Goal: Find specific page/section: Find specific page/section

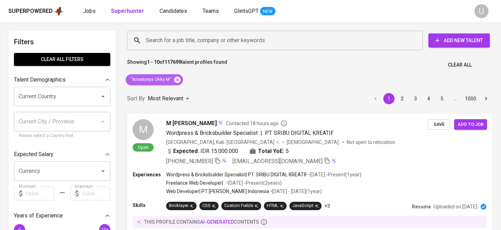
click at [178, 81] on icon at bounding box center [177, 80] width 8 height 8
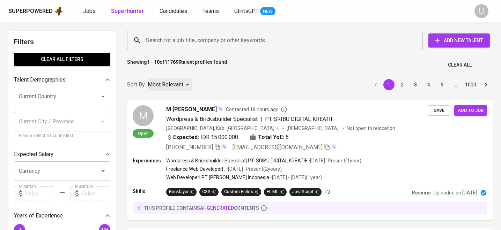
click at [178, 81] on p "Most Relevant" at bounding box center [166, 85] width 36 height 8
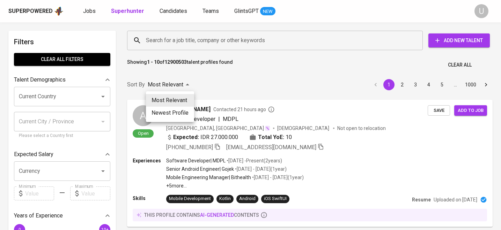
click at [219, 44] on div at bounding box center [250, 115] width 501 height 230
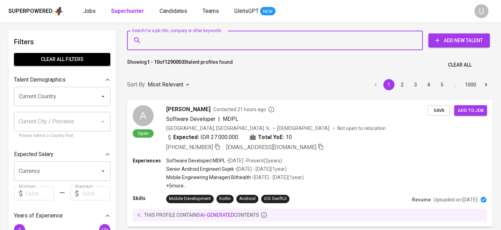
click at [219, 43] on input "Search for a job title, company or other keywords" at bounding box center [276, 40] width 265 height 13
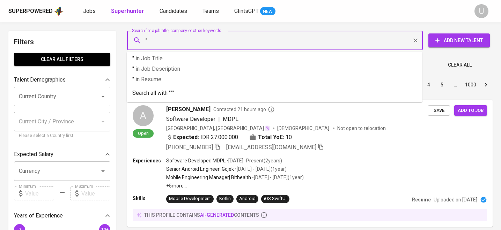
paste input "[PERSON_NAME] [PERSON_NAME]"
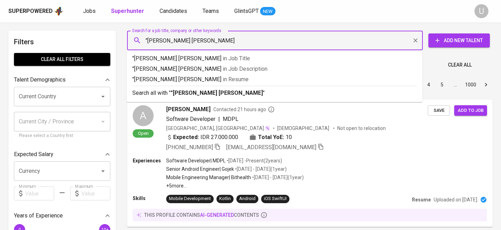
type input ""[PERSON_NAME] [PERSON_NAME]""
click at [219, 92] on b ""[PERSON_NAME] [PERSON_NAME]"" at bounding box center [218, 93] width 94 height 7
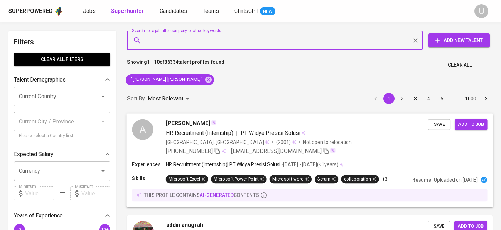
click at [247, 129] on span "PT Widya Presisi Solusi" at bounding box center [270, 132] width 60 height 7
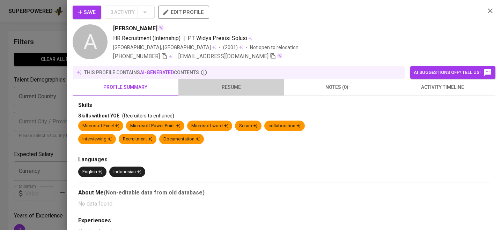
click at [231, 84] on span "resume" at bounding box center [230, 87] width 97 height 9
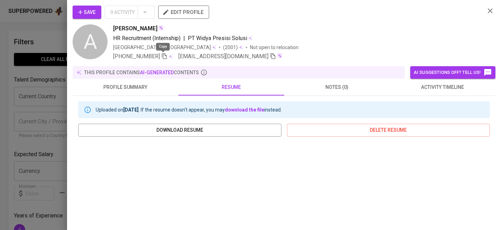
click at [162, 56] on icon "button" at bounding box center [164, 56] width 6 height 6
click at [488, 13] on icon "button" at bounding box center [490, 11] width 8 height 8
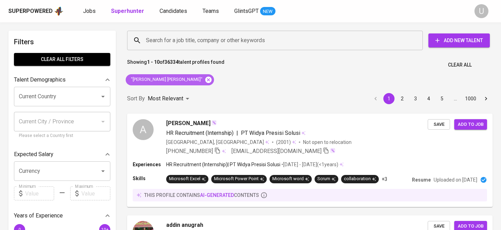
click at [204, 78] on icon at bounding box center [208, 80] width 8 height 8
click at [195, 44] on input "Search for a job title, company or other keywords" at bounding box center [276, 40] width 265 height 13
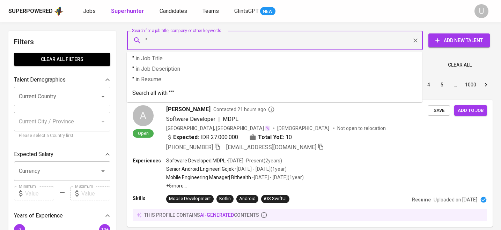
paste input "[PERSON_NAME] Paras"
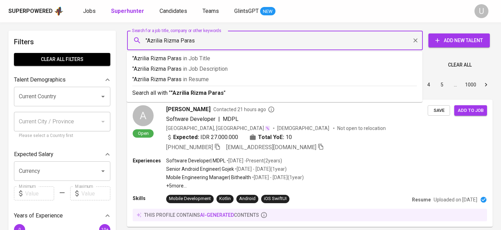
type input ""Azrilia Rizma Paras""
click at [192, 91] on b ""Azrilia Rizma Paras"" at bounding box center [198, 93] width 55 height 7
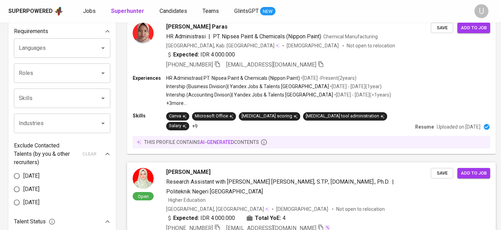
scroll to position [200, 0]
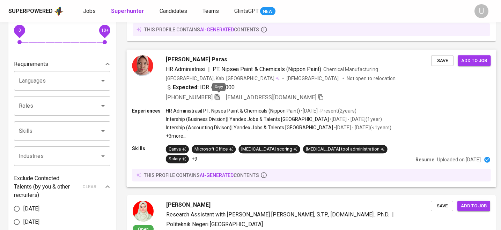
click at [218, 95] on icon "button" at bounding box center [217, 97] width 5 height 6
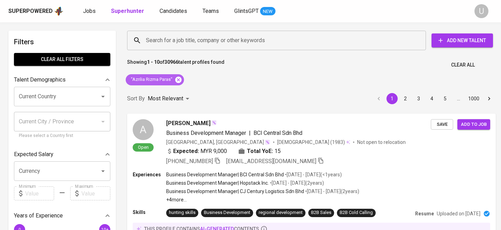
click at [181, 79] on icon at bounding box center [178, 79] width 6 height 6
click at [185, 44] on input "Search for a job title, company or other keywords" at bounding box center [278, 40] width 268 height 13
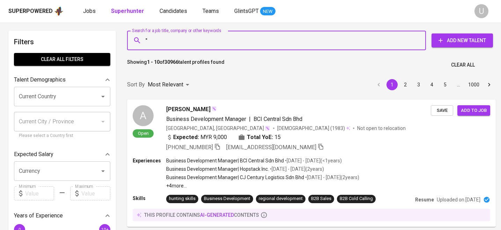
paste input "[PERSON_NAME]"
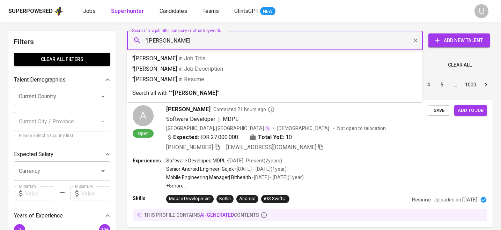
type input ""[PERSON_NAME]""
click at [190, 92] on b ""[PERSON_NAME]"" at bounding box center [195, 93] width 48 height 7
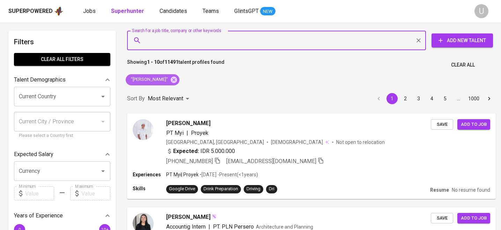
drag, startPoint x: 162, startPoint y: 83, endPoint x: 163, endPoint y: 42, distance: 40.8
click at [170, 83] on icon at bounding box center [174, 80] width 8 height 8
click at [162, 42] on input "Search for a job title, company or other keywords" at bounding box center [278, 40] width 268 height 13
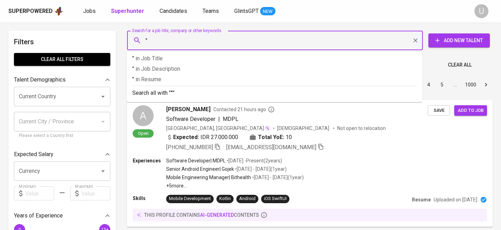
paste input "Jeslyn Yeo"
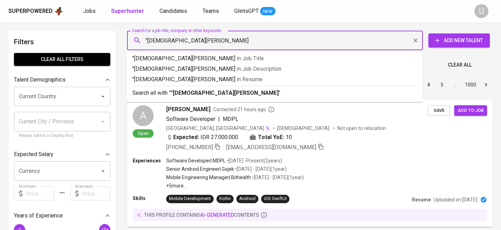
type input ""Jeslyn Yeo""
click at [183, 94] on b ""Jeslyn Yeo"" at bounding box center [226, 93] width 110 height 7
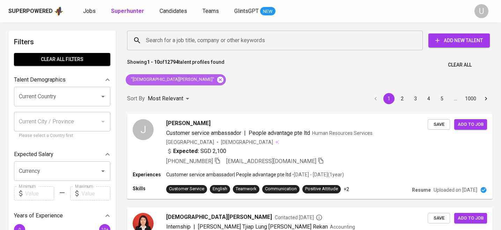
click at [217, 81] on icon at bounding box center [220, 79] width 6 height 6
click at [171, 39] on input "Search for a job title, company or other keywords" at bounding box center [276, 40] width 265 height 13
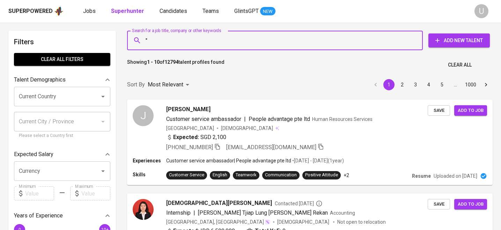
paste input "Farah Arifah 2nd degree connection"
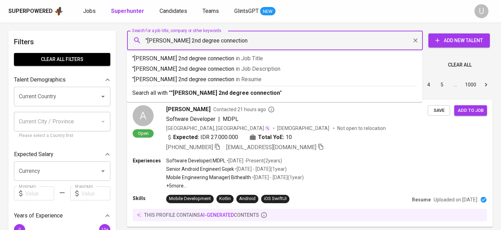
drag, startPoint x: 179, startPoint y: 40, endPoint x: 251, endPoint y: 44, distance: 71.9
click at [251, 44] on input ""Farah Arifah 2nd degree connection" at bounding box center [276, 40] width 265 height 13
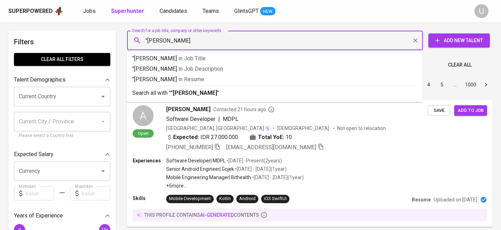
type input ""[PERSON_NAME]""
click at [236, 99] on li "Search all with " "Farah Arifah" "" at bounding box center [275, 93] width 296 height 14
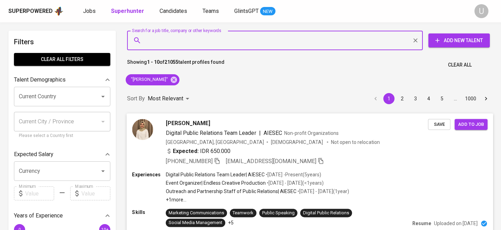
click at [242, 132] on span "Digital Public Relations Team Leader" at bounding box center [211, 132] width 90 height 7
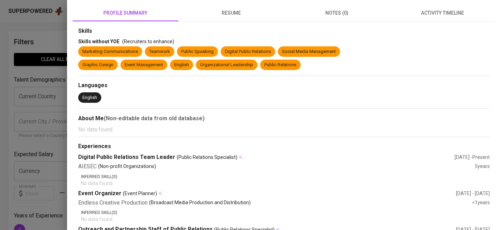
scroll to position [78, 0]
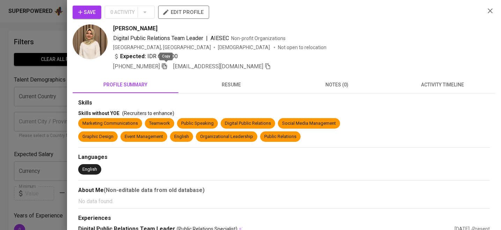
click at [164, 66] on icon "button" at bounding box center [164, 66] width 5 height 6
click at [486, 10] on icon "button" at bounding box center [490, 11] width 8 height 8
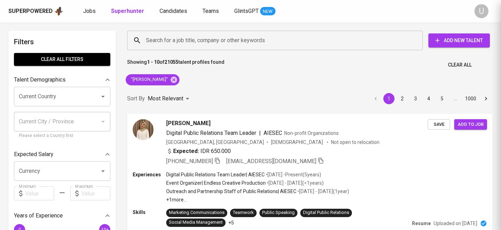
scroll to position [2, 0]
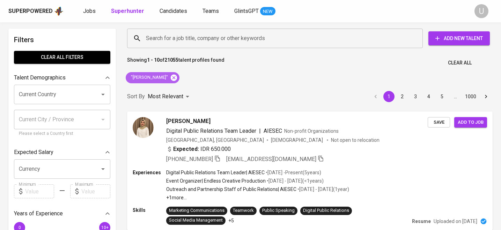
click at [171, 77] on icon at bounding box center [174, 77] width 6 height 6
click at [160, 38] on input "Search for a job title, company or other keywords" at bounding box center [276, 38] width 265 height 13
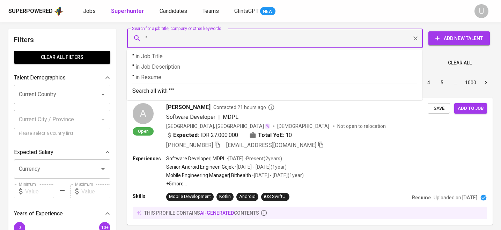
paste input "Sabrina Eldin"
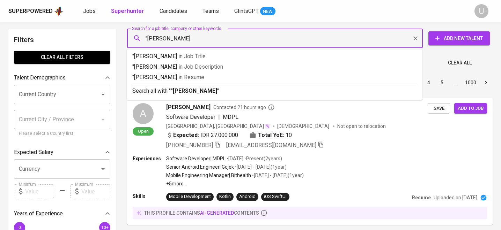
type input ""Sabrina Eldin""
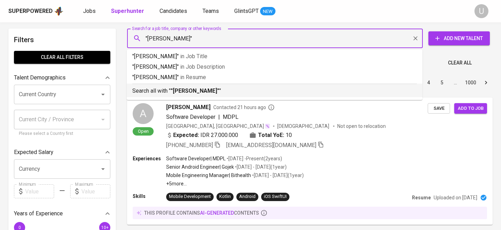
click at [294, 88] on p "Search all with " "Sabrina Eldin" "" at bounding box center [274, 91] width 284 height 8
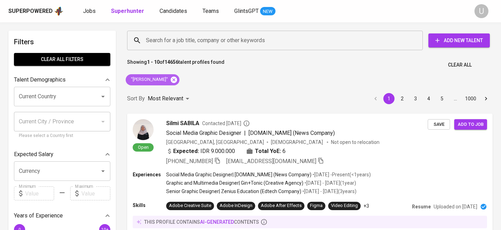
click at [170, 81] on icon at bounding box center [174, 80] width 8 height 8
click at [166, 41] on input "Search for a job title, company or other keywords" at bounding box center [276, 40] width 265 height 13
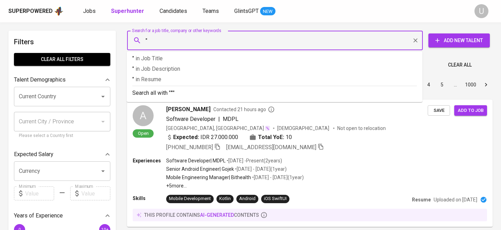
paste input "Anandia Denisha"
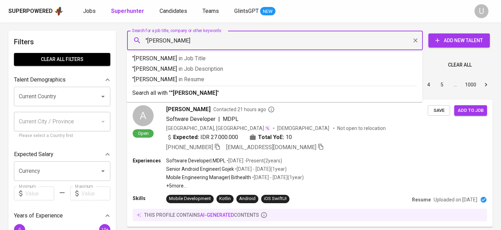
type input ""Anandia Denisha""
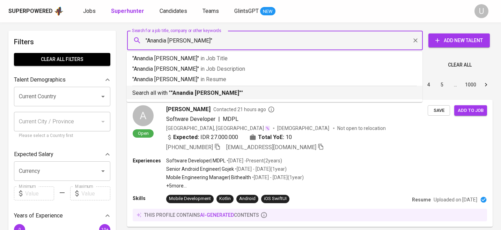
click at [188, 89] on p "Search all with " "Anandia Denisha" "" at bounding box center [274, 93] width 284 height 8
